Goal: Information Seeking & Learning: Learn about a topic

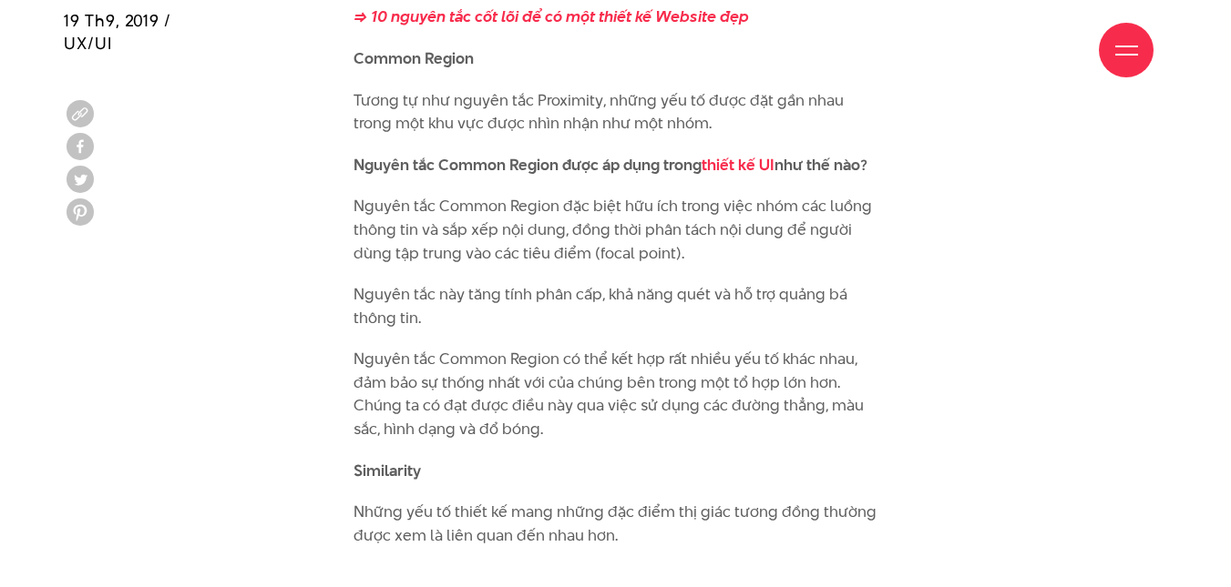
scroll to position [6831, 0]
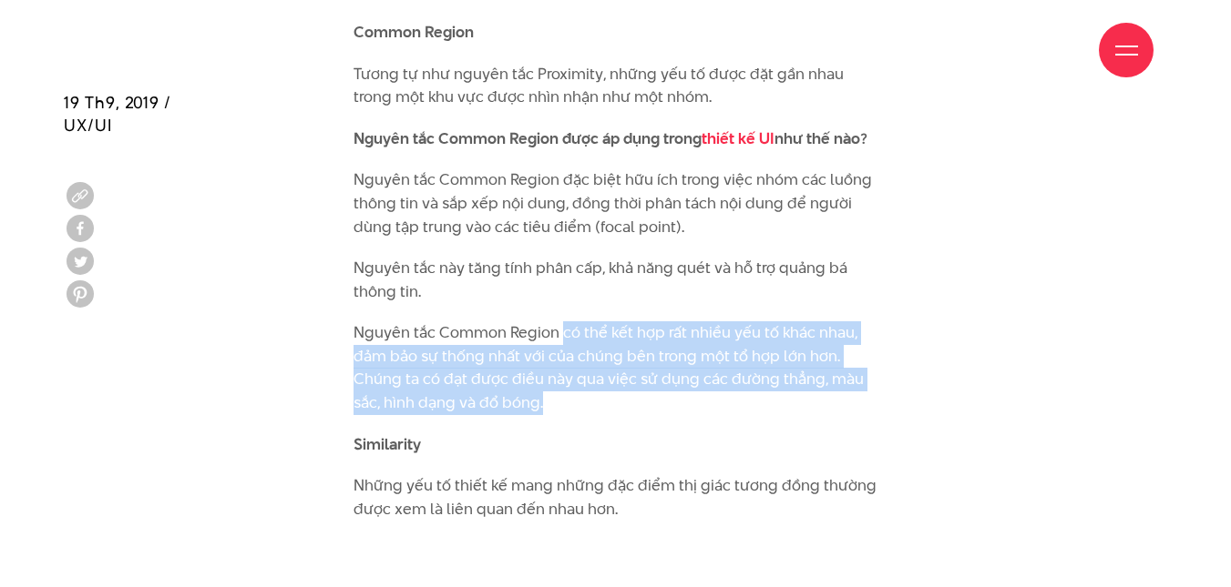
drag, startPoint x: 559, startPoint y: 288, endPoint x: 682, endPoint y: 360, distance: 142.5
click at [682, 360] on p "Nguyên tắc Common Region có thể kết hợp rất nhiều yếu tố khác nhau, đảm bảo sự …" at bounding box center [615, 368] width 525 height 93
copy p "có thể kết hợp rất nhiều yếu tố khác nhau, đảm bảo sự thống nhất với của chúng …"
click at [691, 322] on p "Nguyên tắc Common Region có thể kết hợp rất nhiều yếu tố khác nhau, đảm bảo sự …" at bounding box center [615, 368] width 525 height 93
click at [439, 322] on p "Nguyên tắc Common Region có thể kết hợp rất nhiều yếu tố khác nhau, đảm bảo sự …" at bounding box center [615, 368] width 525 height 93
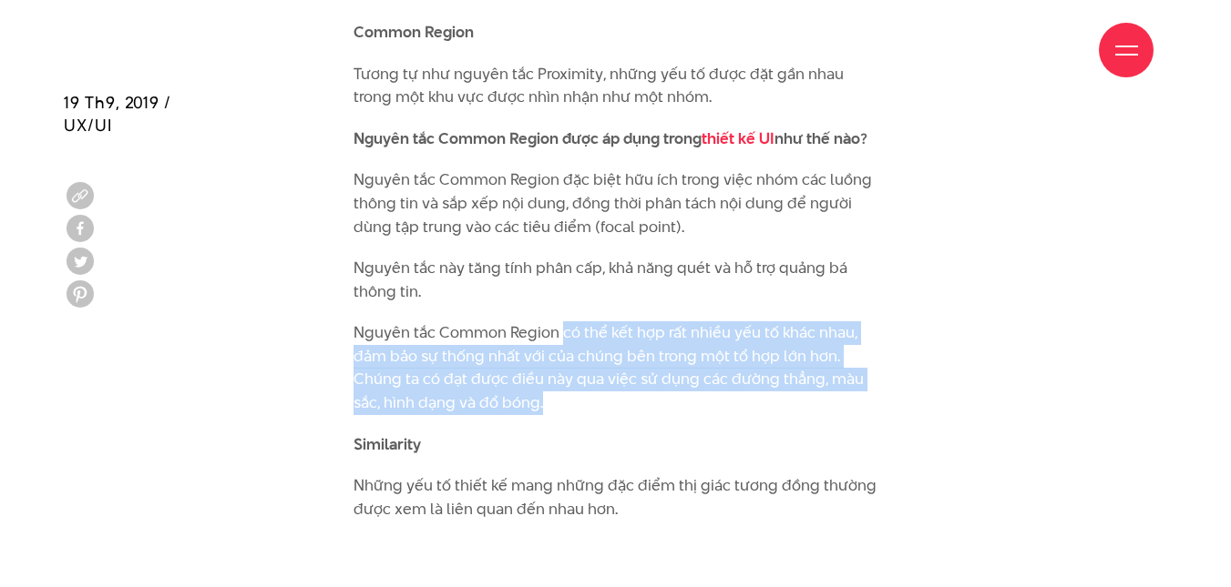
click at [812, 359] on p "Nguyên tắc Common Region có thể kết hợp rất nhiều yếu tố khác nhau, đảm bảo sự …" at bounding box center [615, 368] width 525 height 93
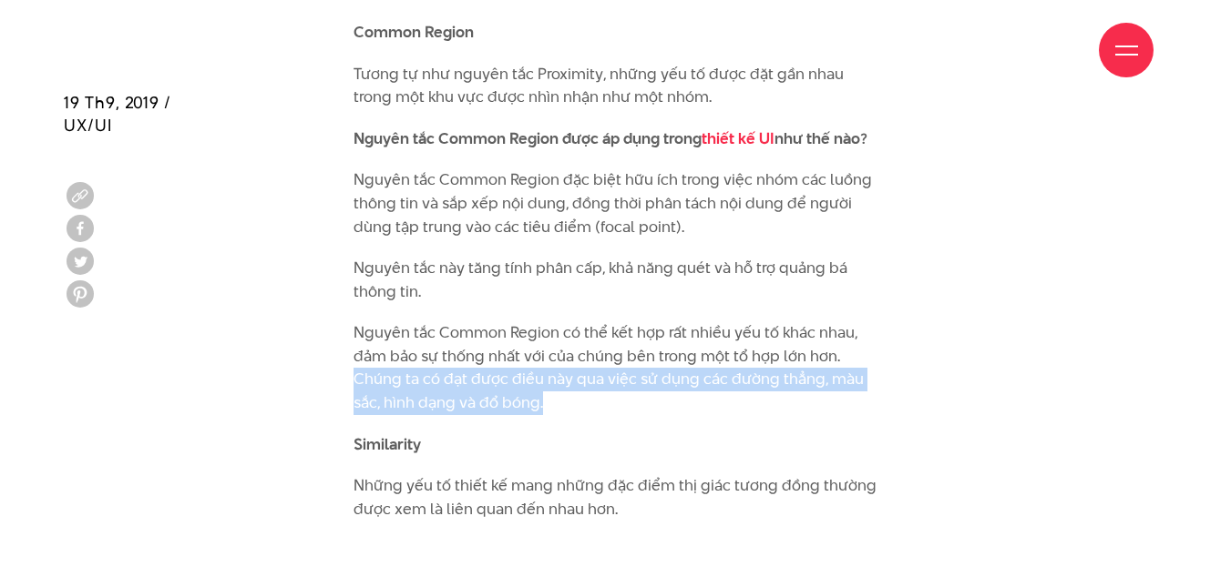
drag, startPoint x: 356, startPoint y: 333, endPoint x: 561, endPoint y: 368, distance: 207.8
click at [561, 368] on p "Nguyên tắc Common Region có thể kết hợp rất nhiều yếu tố khác nhau, đảm bảo sự …" at bounding box center [615, 368] width 525 height 93
copy p "Chúng ta có đạt được điều này qua việc sử dụng các đường thẳng, màu sắc, hình d…"
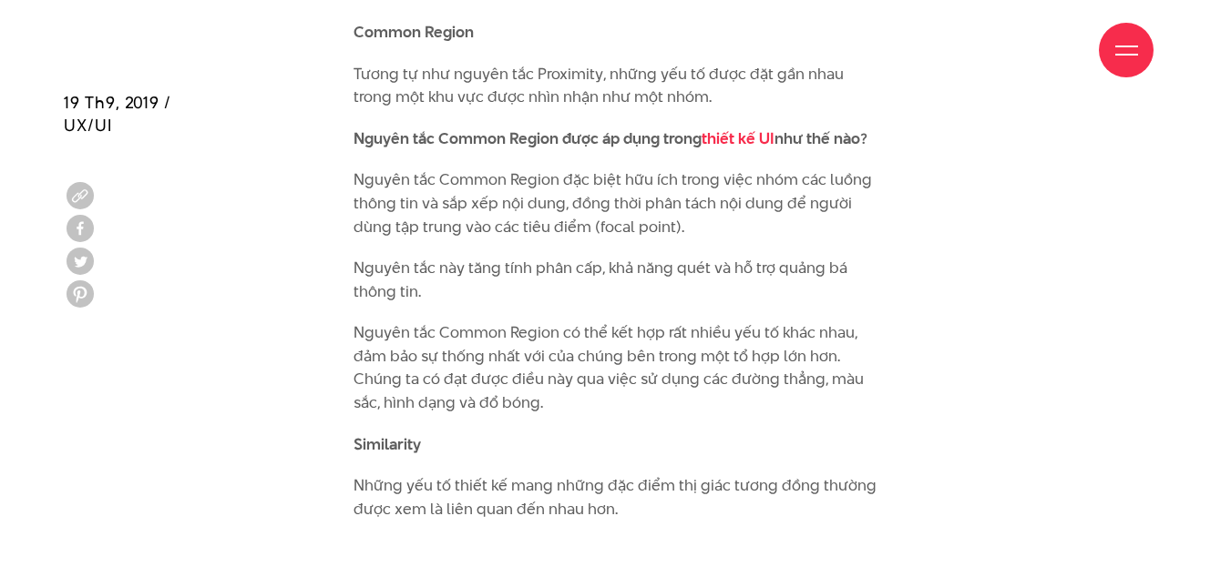
click at [675, 257] on p "Nguyên tắc này tăng tính phân cấp, khả năng quét và hỗ trợ quảng bá thông tin." at bounding box center [615, 280] width 525 height 46
